Goal: Information Seeking & Learning: Learn about a topic

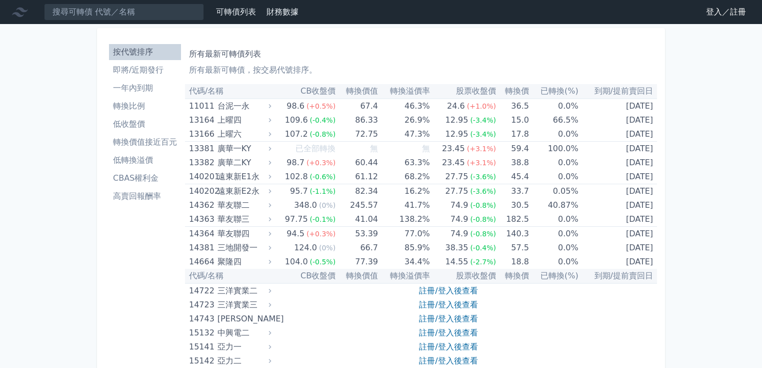
click at [709, 10] on link "登入／註冊" at bounding box center [726, 12] width 56 height 16
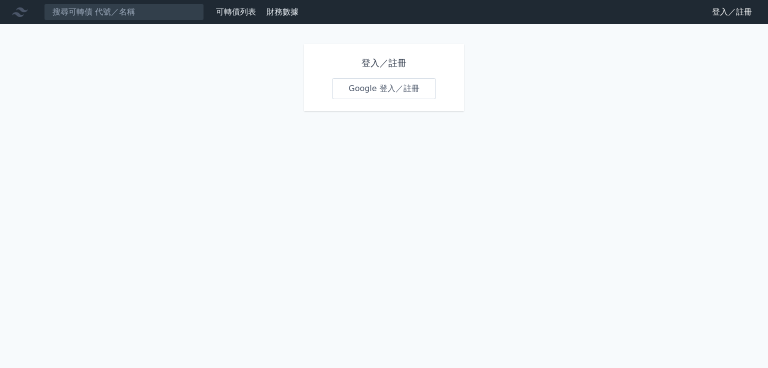
click at [395, 90] on link "Google 登入／註冊" at bounding box center [384, 88] width 104 height 21
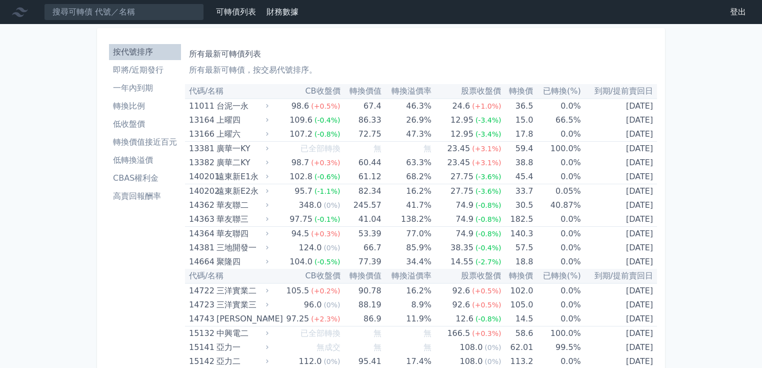
click at [149, 72] on li "即將/近期發行" at bounding box center [145, 70] width 72 height 12
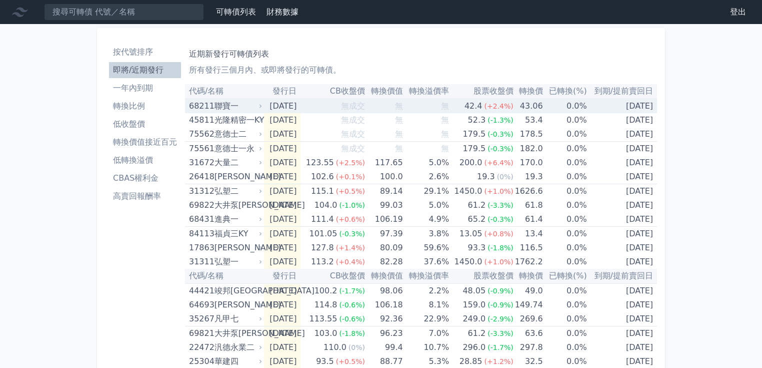
click at [231, 109] on div "聯寶一" at bounding box center [238, 106] width 46 height 14
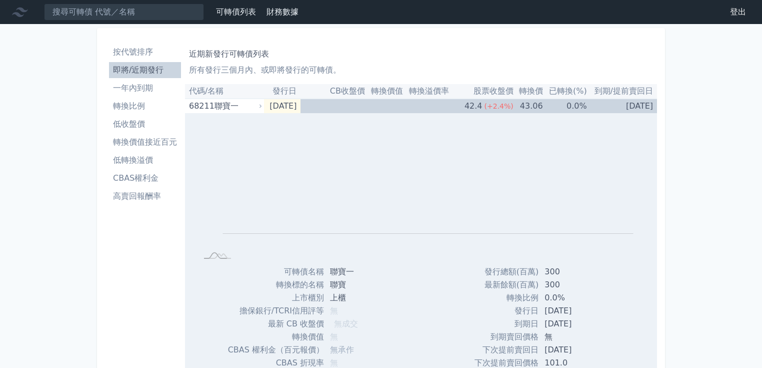
click at [147, 73] on li "即將/近期發行" at bounding box center [145, 70] width 72 height 12
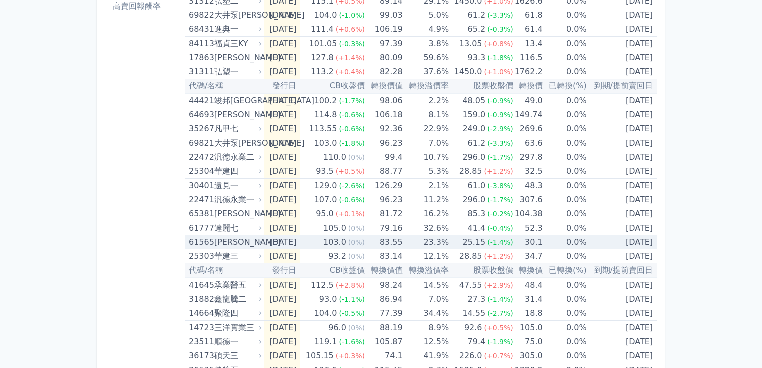
scroll to position [200, 0]
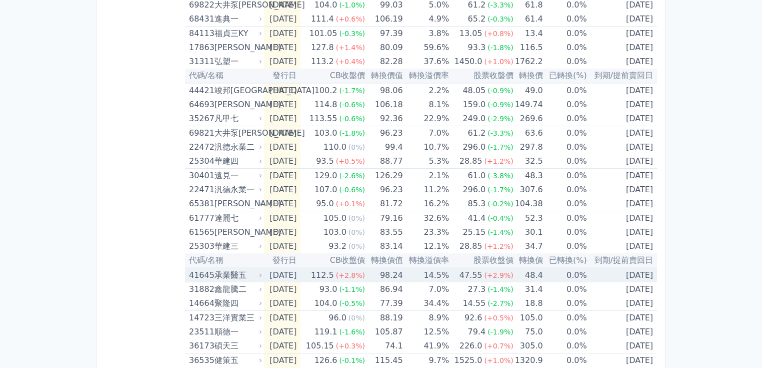
click at [389, 270] on td "98.24" at bounding box center [384, 275] width 38 height 15
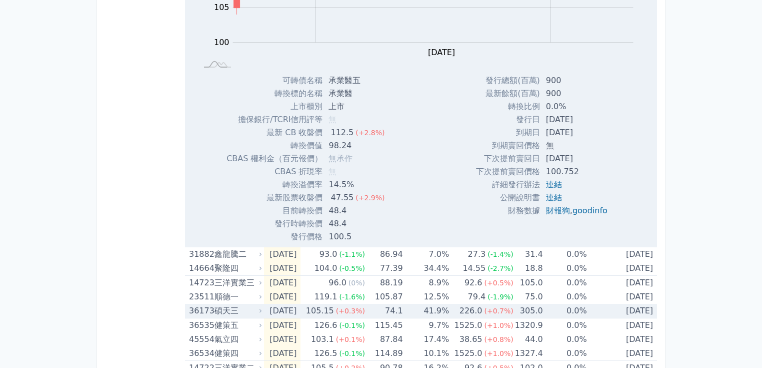
scroll to position [600, 0]
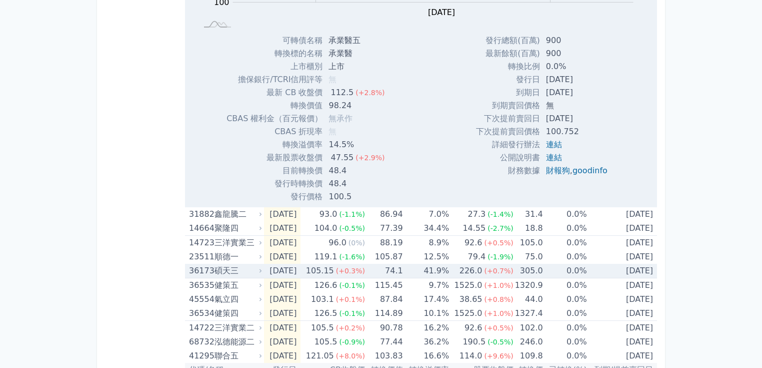
click at [250, 272] on div "碩天三" at bounding box center [238, 271] width 46 height 14
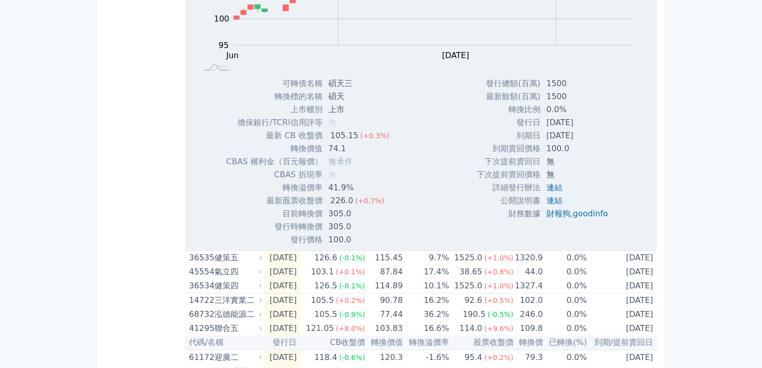
scroll to position [960, 0]
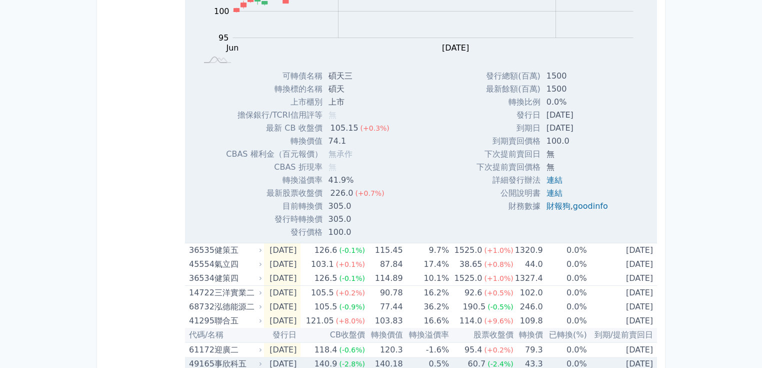
click at [280, 358] on td "[DATE]" at bounding box center [282, 364] width 37 height 14
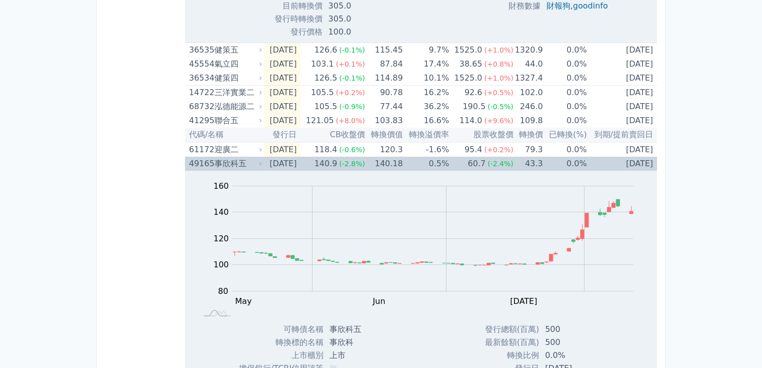
scroll to position [1200, 0]
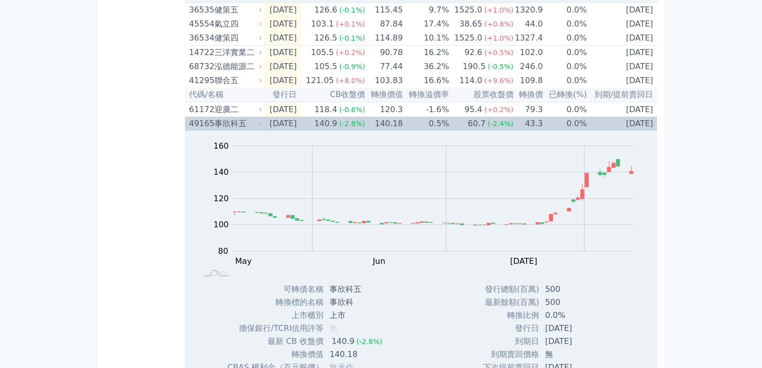
click at [291, 122] on td "[DATE]" at bounding box center [282, 124] width 37 height 14
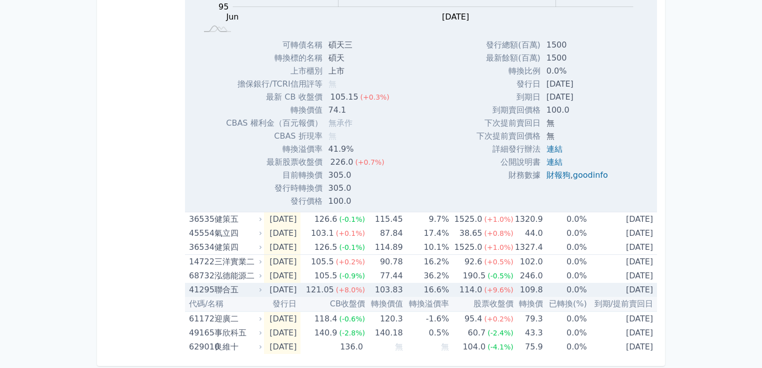
click at [213, 290] on div "41295 聯合五" at bounding box center [223, 290] width 69 height 14
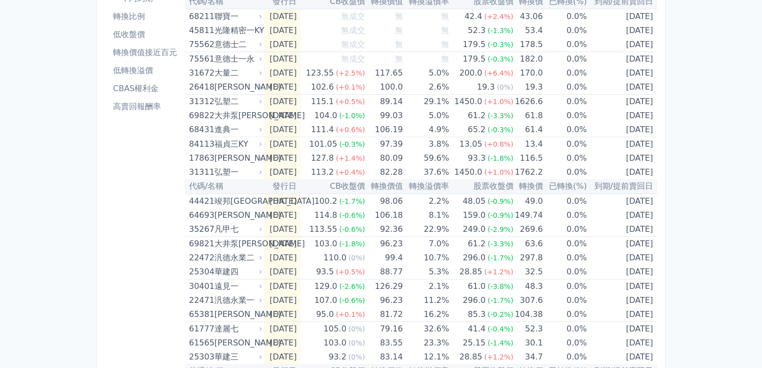
scroll to position [0, 0]
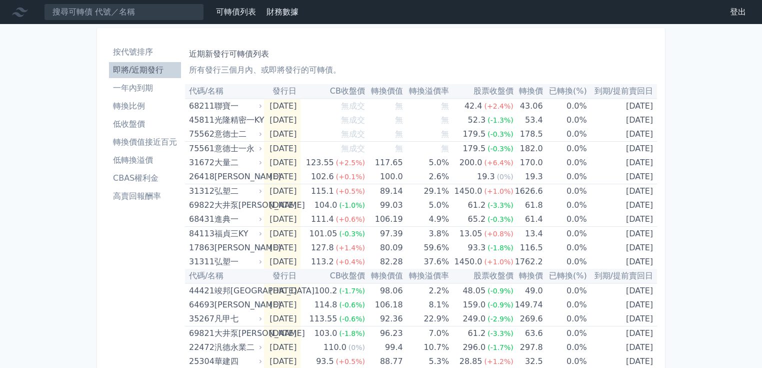
click at [134, 140] on li "轉換價值接近百元" at bounding box center [145, 142] width 72 height 12
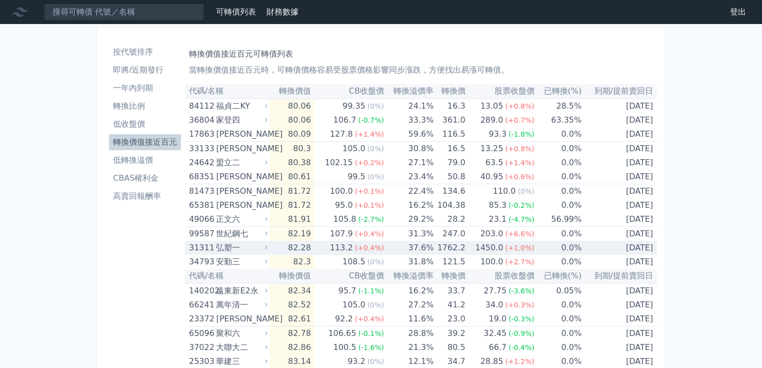
click at [495, 250] on div "1450.0" at bounding box center [489, 248] width 32 height 14
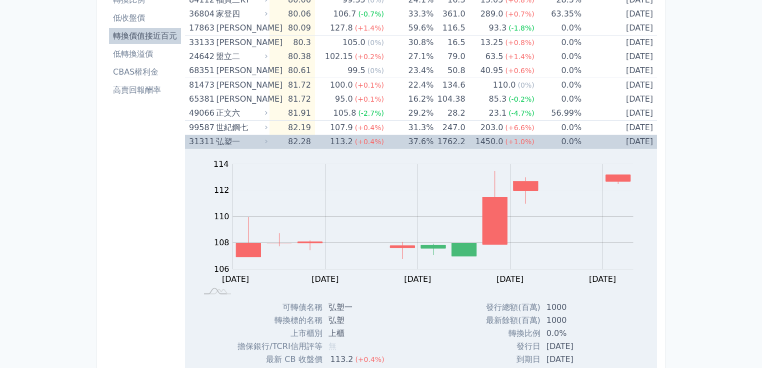
scroll to position [40, 0]
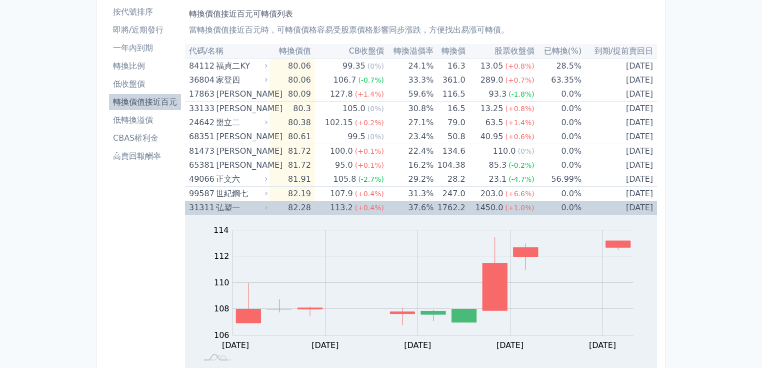
click at [347, 208] on div "113.2" at bounding box center [341, 208] width 27 height 14
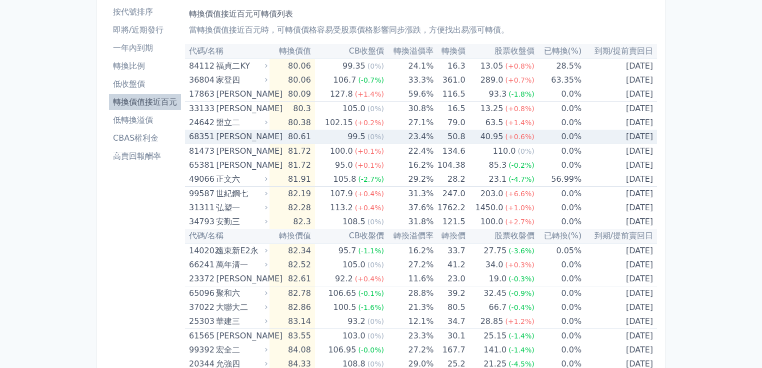
click at [248, 136] on div "[PERSON_NAME]" at bounding box center [241, 137] width 50 height 14
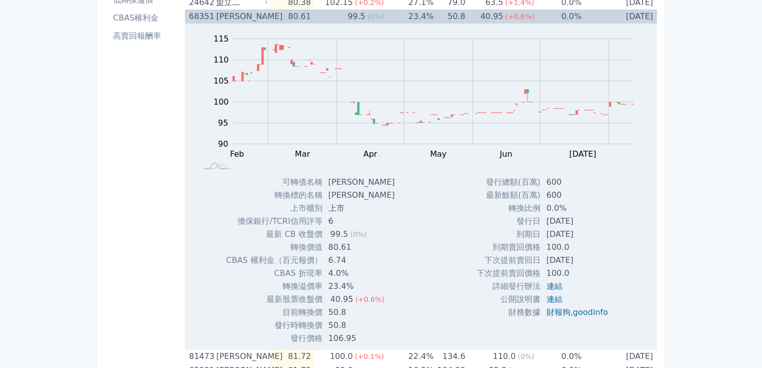
scroll to position [80, 0]
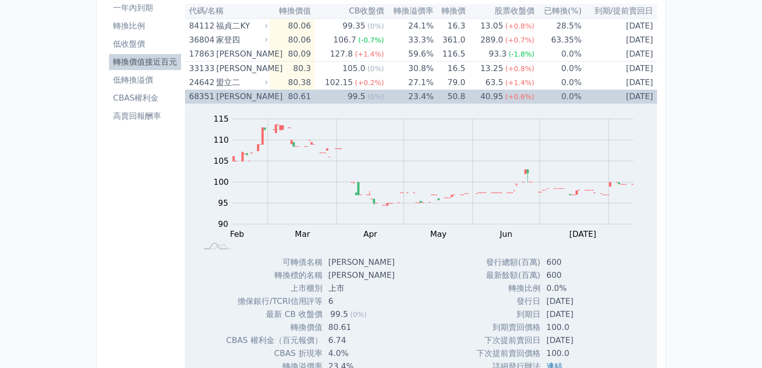
click at [252, 94] on div "[PERSON_NAME]" at bounding box center [241, 97] width 50 height 14
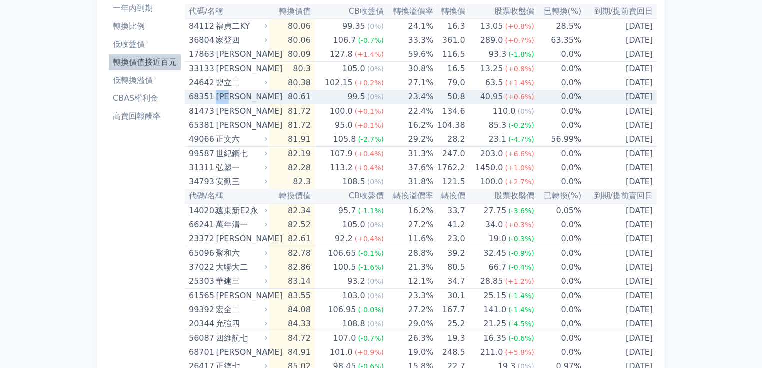
drag, startPoint x: 240, startPoint y: 99, endPoint x: 216, endPoint y: 96, distance: 24.1
click at [216, 96] on div "[PERSON_NAME]" at bounding box center [241, 97] width 50 height 14
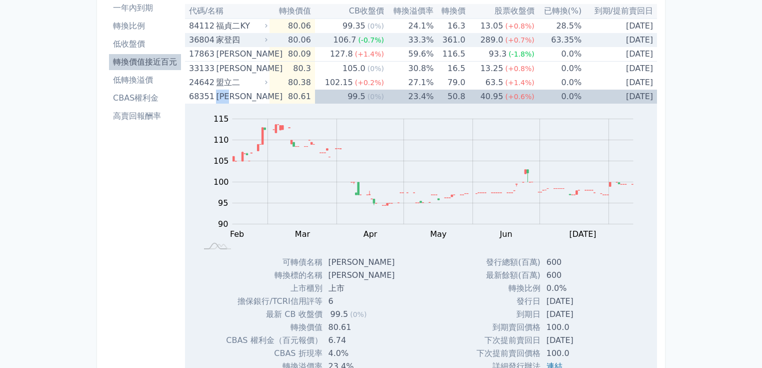
copy div "[PERSON_NAME]"
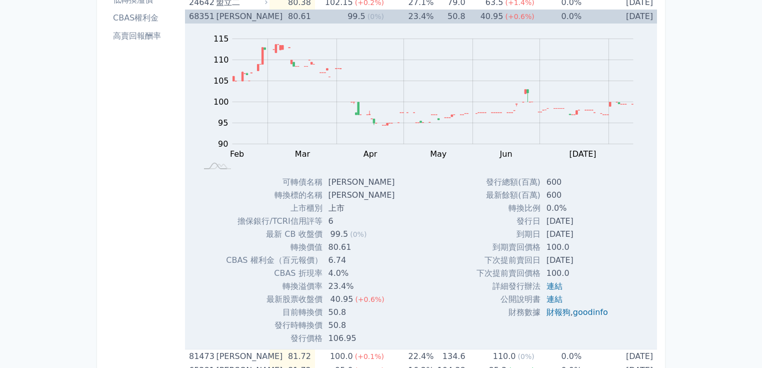
click at [400, 247] on div "Zoom Out 100 80 85 90 95 100 105 110 115 120 L Feb Mar Apr May Jun [DATE] Aug S…" at bounding box center [421, 184] width 472 height 321
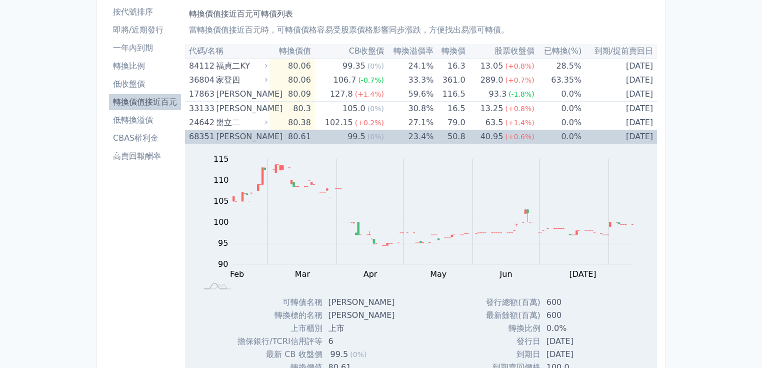
scroll to position [40, 0]
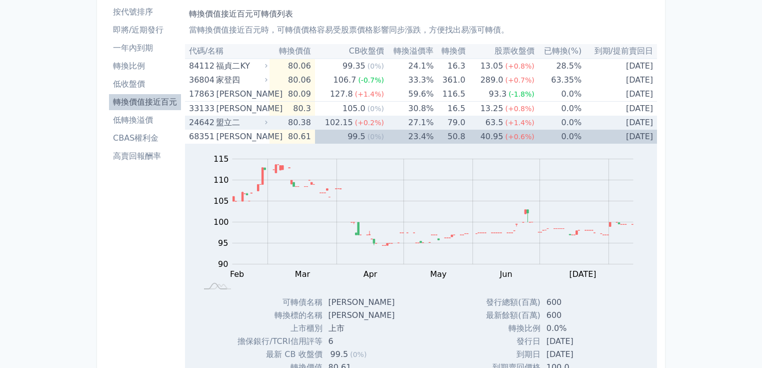
click at [229, 120] on div "盟立二" at bounding box center [241, 123] width 50 height 14
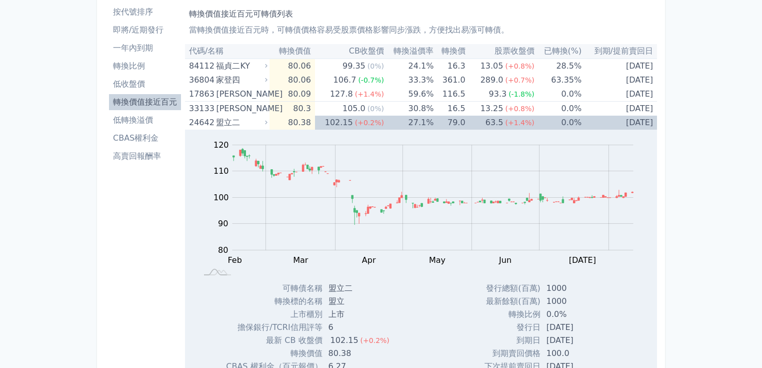
drag, startPoint x: 193, startPoint y: 192, endPoint x: 127, endPoint y: 247, distance: 85.6
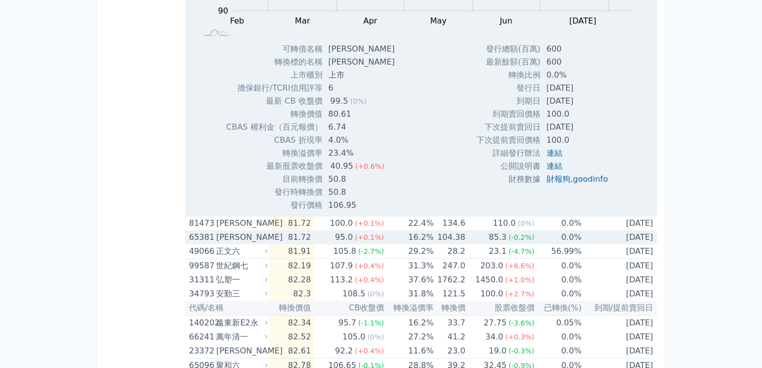
scroll to position [680, 0]
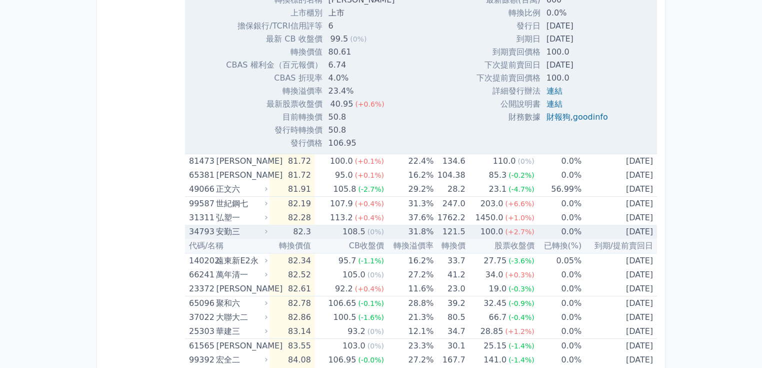
click at [465, 236] on td "121.5" at bounding box center [450, 232] width 32 height 14
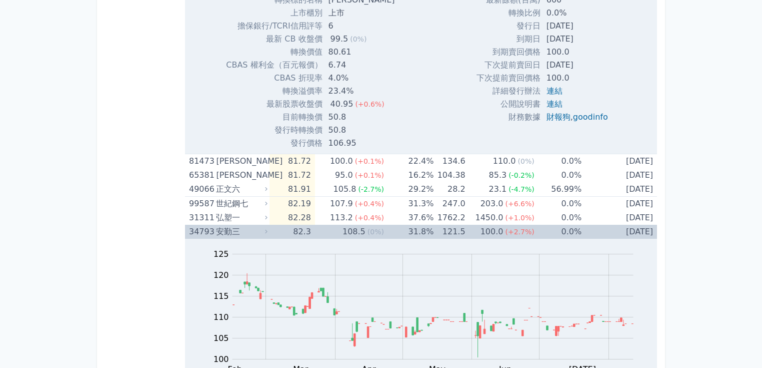
click at [465, 236] on td "121.5" at bounding box center [450, 232] width 32 height 14
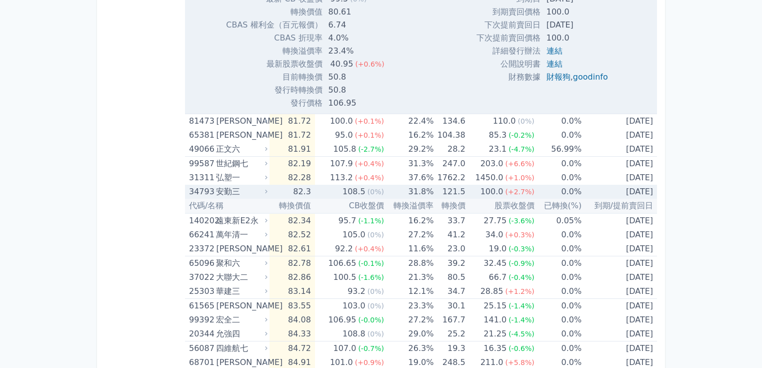
click at [453, 192] on td "121.5" at bounding box center [450, 192] width 32 height 14
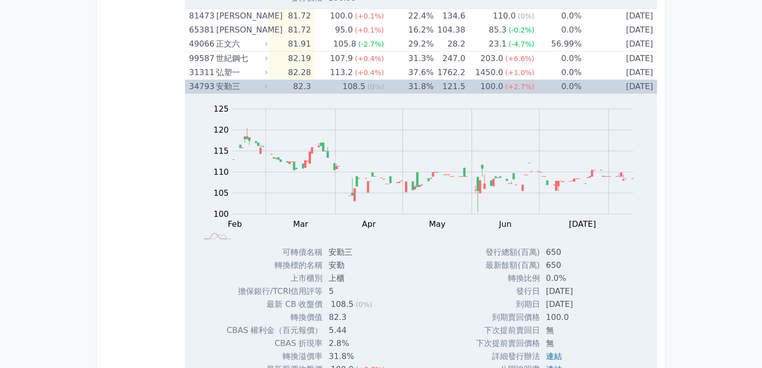
scroll to position [800, 0]
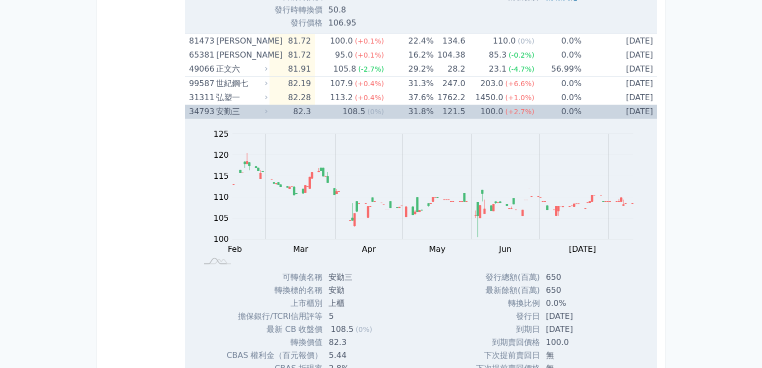
click at [401, 113] on td "31.8%" at bounding box center [409, 112] width 50 height 14
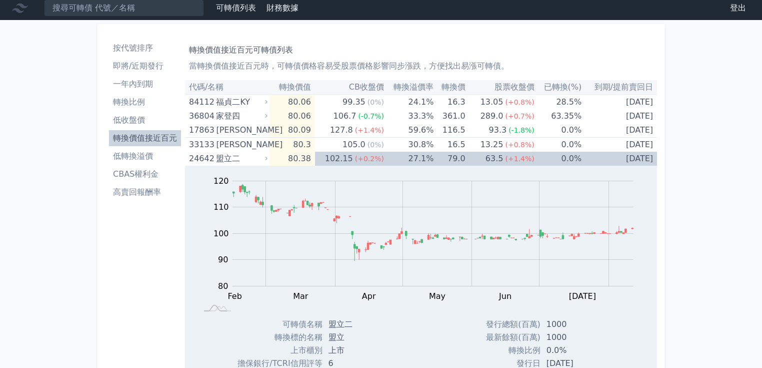
scroll to position [0, 0]
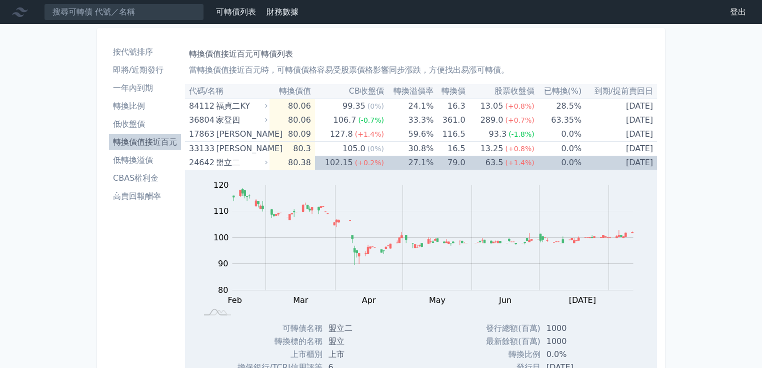
click at [134, 73] on li "即將/近期發行" at bounding box center [145, 70] width 72 height 12
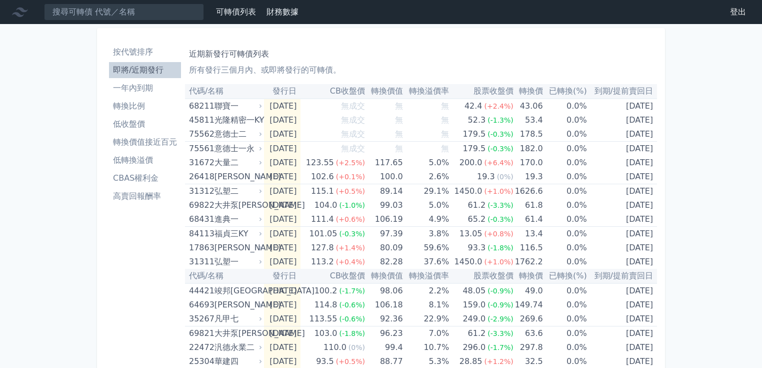
click at [131, 90] on li "一年內到期" at bounding box center [145, 88] width 72 height 12
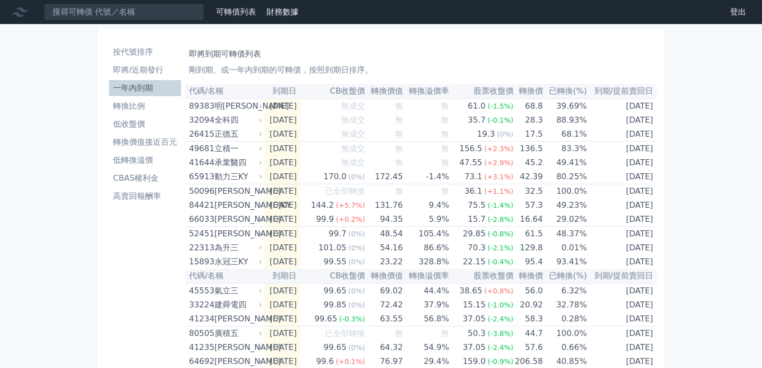
click at [136, 69] on li "即將/近期發行" at bounding box center [145, 70] width 72 height 12
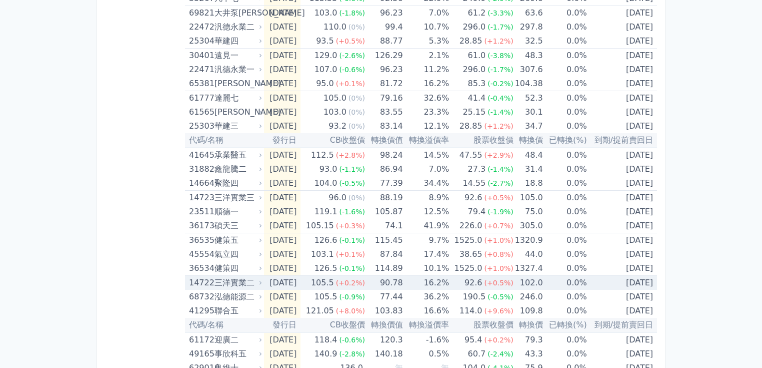
scroll to position [341, 0]
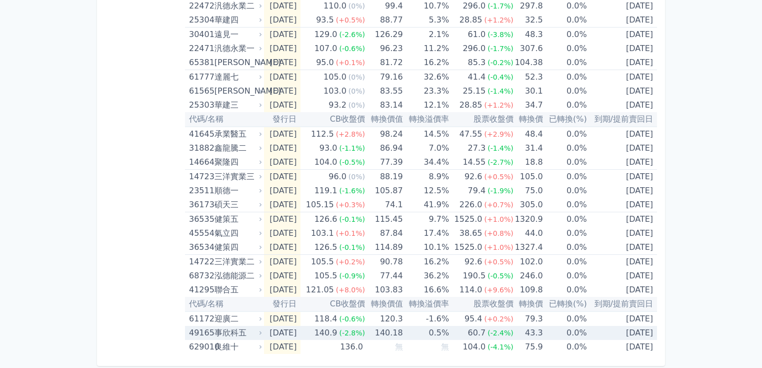
click at [221, 334] on div "事欣科五" at bounding box center [238, 333] width 46 height 14
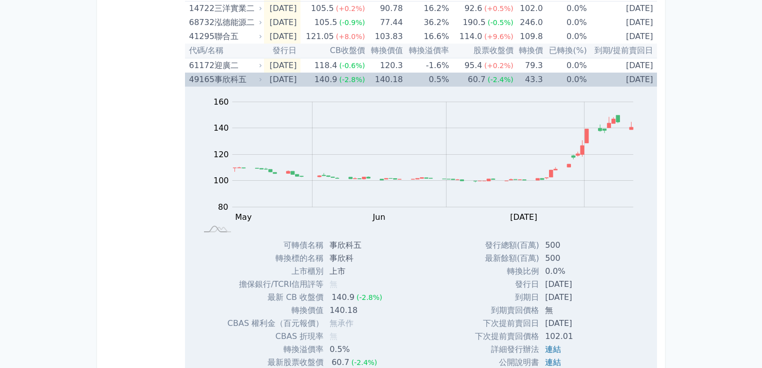
scroll to position [541, 0]
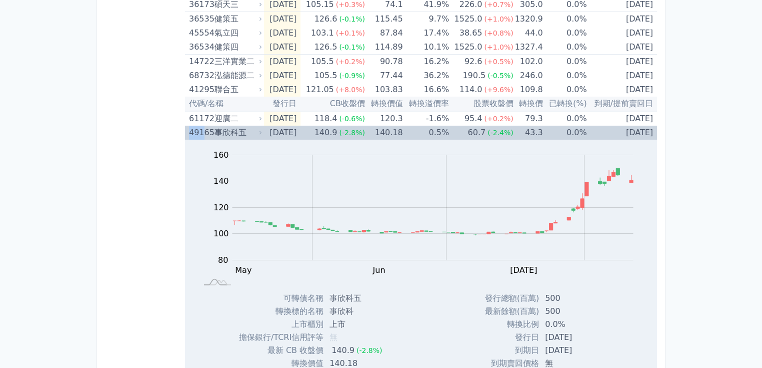
drag, startPoint x: 187, startPoint y: 131, endPoint x: 204, endPoint y: 136, distance: 17.6
click at [204, 136] on td "49165 事欣科五" at bounding box center [224, 133] width 79 height 14
